Goal: Task Accomplishment & Management: Manage account settings

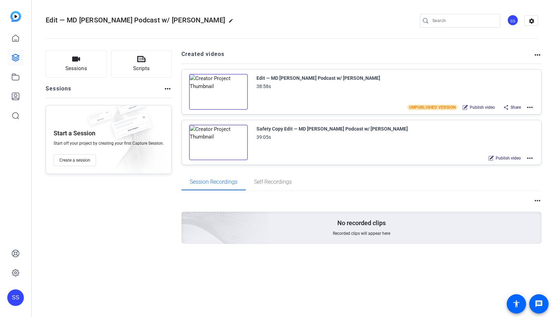
click at [527, 106] on mat-icon "more_horiz" at bounding box center [530, 107] width 8 height 8
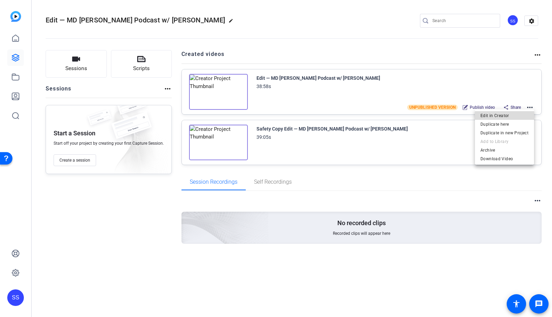
click at [524, 114] on span "Edit in Creator" at bounding box center [504, 116] width 48 height 8
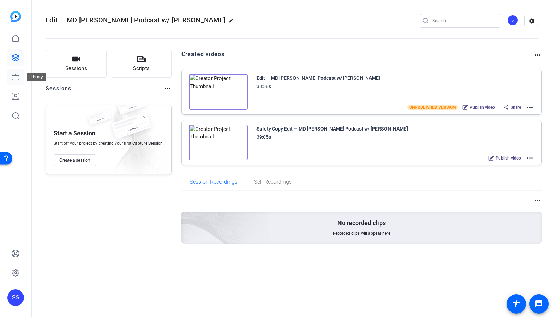
click at [19, 78] on icon at bounding box center [15, 77] width 7 height 6
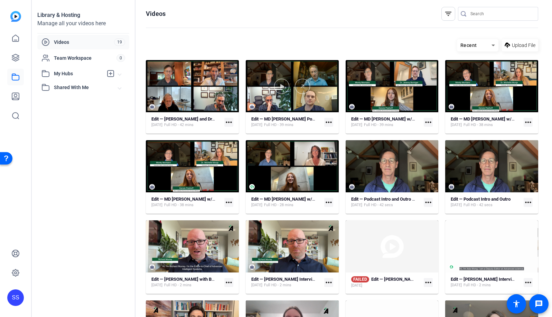
click at [261, 114] on mat-card "Edit — MD Anderson Podcast w/ Charles Raison Jul 24, 2025 Full HD - 39 mins mor…" at bounding box center [292, 97] width 93 height 74
click at [263, 120] on strong "Edit — MD [PERSON_NAME] Podcast w/ [PERSON_NAME]" at bounding box center [307, 118] width 113 height 5
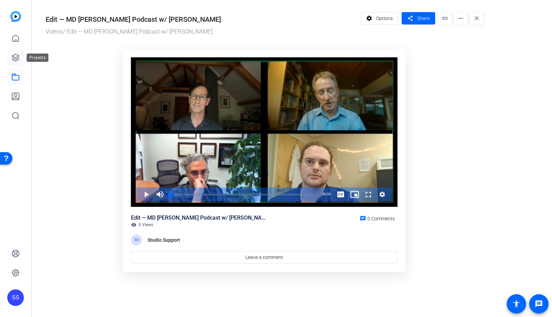
click at [15, 60] on icon at bounding box center [15, 58] width 8 height 8
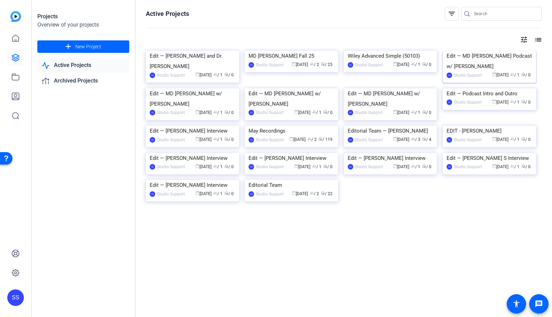
click at [465, 64] on div "Edit — MD [PERSON_NAME] Podcast w/ [PERSON_NAME]" at bounding box center [490, 61] width 86 height 21
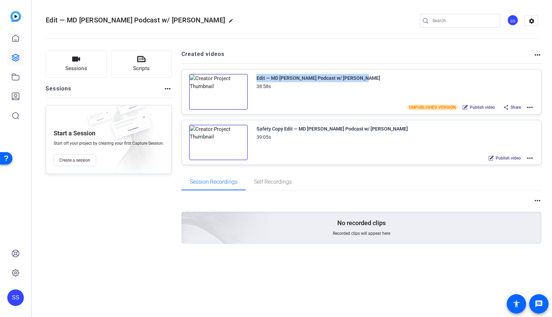
drag, startPoint x: 363, startPoint y: 78, endPoint x: 246, endPoint y: 78, distance: 117.2
click at [248, 78] on div "Edit — MD Anderson Podcast w/ Charles Raison 38:58s UNPUBLISHED VERSION Publish…" at bounding box center [391, 85] width 287 height 22
copy div "Edit — MD [PERSON_NAME] Podcast w/ [PERSON_NAME]"
click at [385, 40] on openreel-divider-bar at bounding box center [292, 36] width 493 height 21
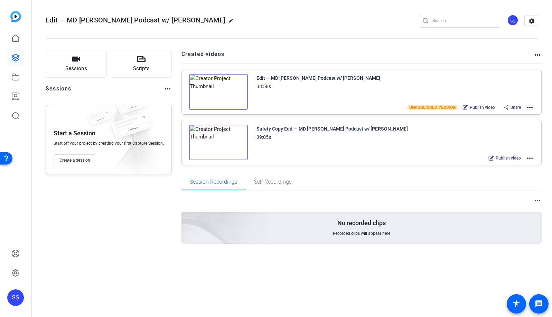
click at [513, 20] on div "SS" at bounding box center [512, 20] width 11 height 11
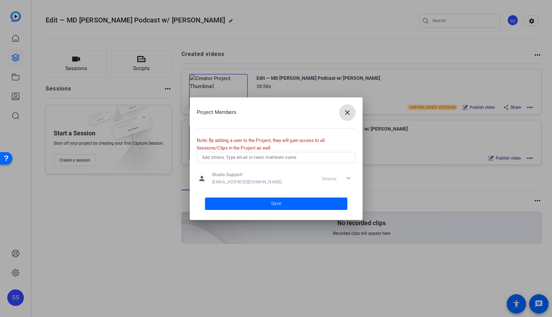
click at [349, 114] on mat-icon "close" at bounding box center [347, 113] width 8 height 8
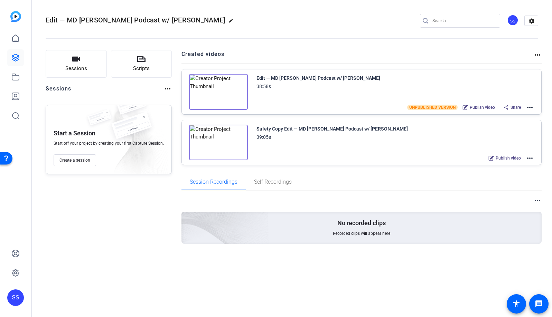
click at [14, 298] on div "SS" at bounding box center [15, 298] width 17 height 17
click at [75, 290] on mat-icon "logout" at bounding box center [79, 292] width 8 height 8
